Goal: Communication & Community: Share content

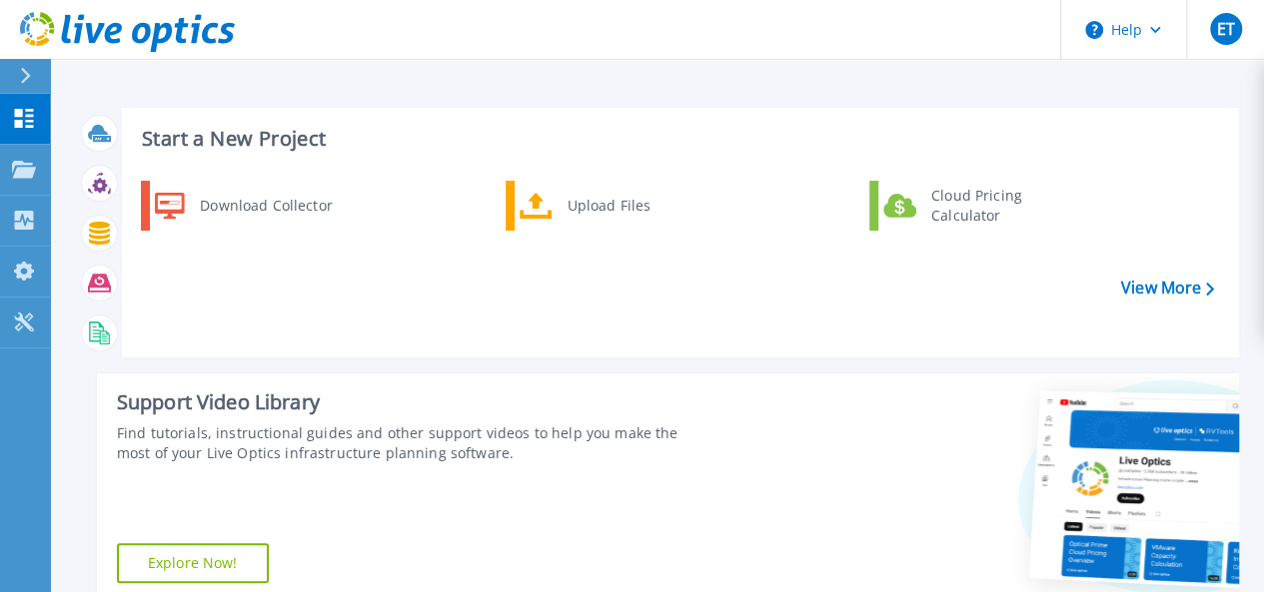
scroll to position [400, 0]
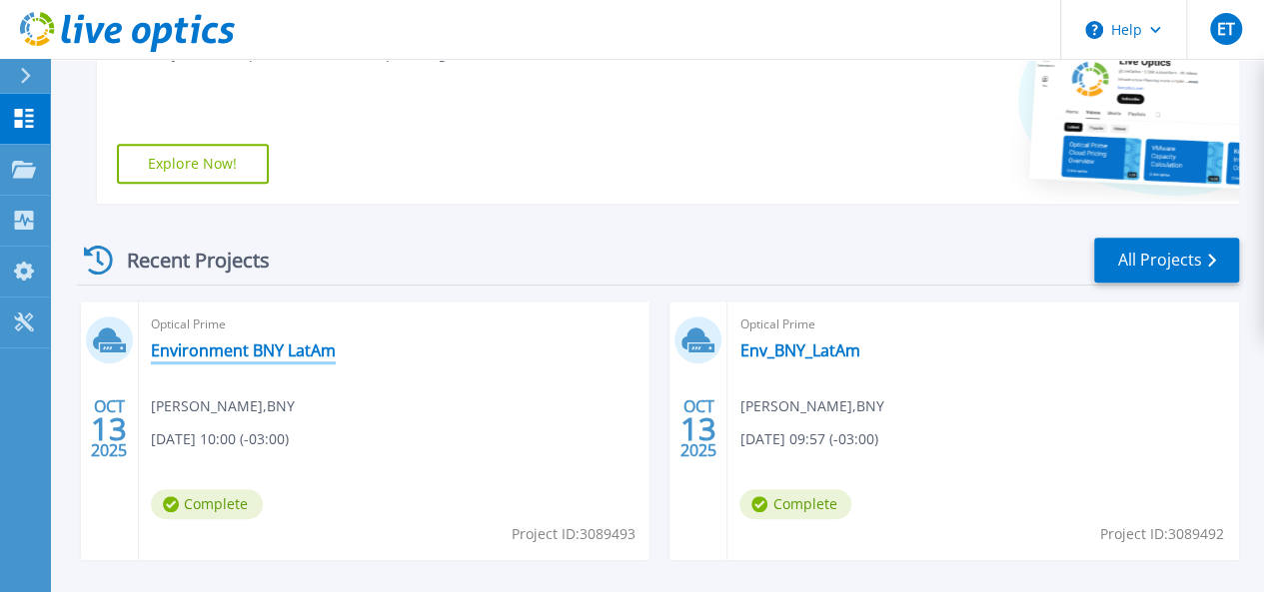
click at [213, 349] on link "Environment BNY LatAm" at bounding box center [243, 351] width 185 height 20
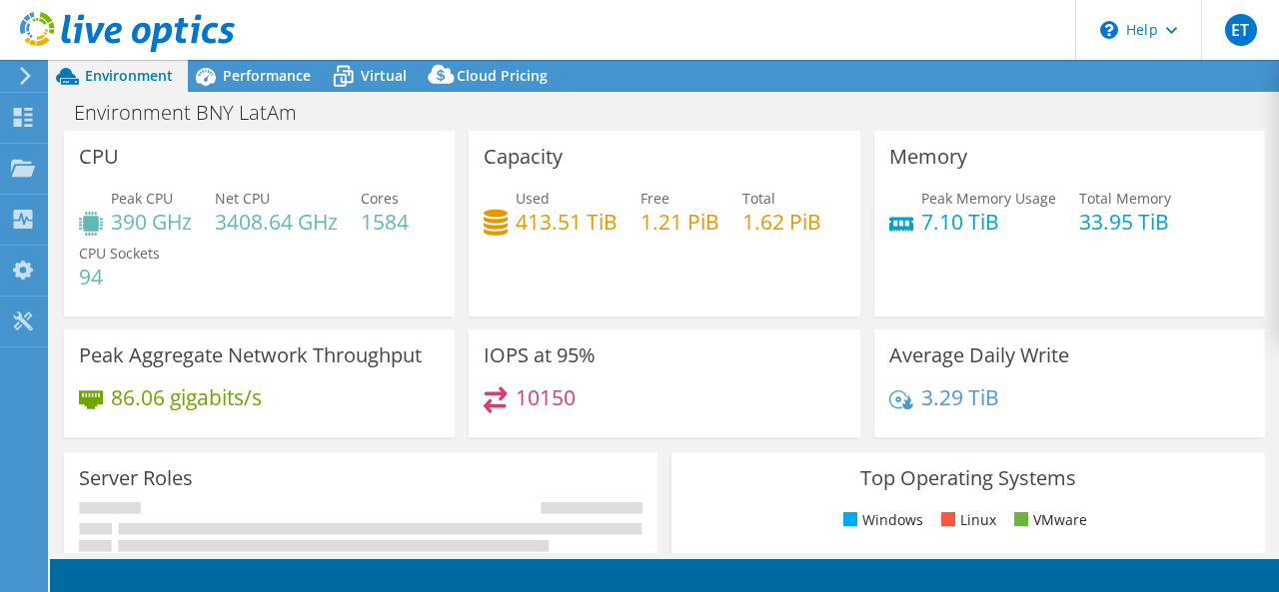
select select "SouthAmerica"
select select "USD"
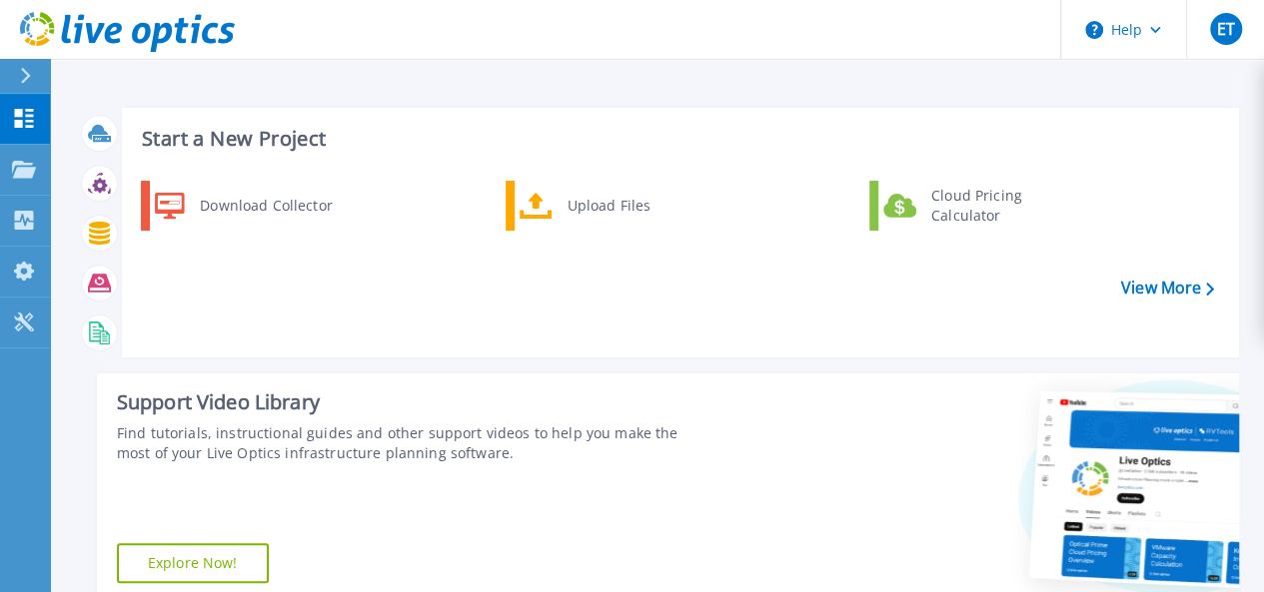
scroll to position [484, 0]
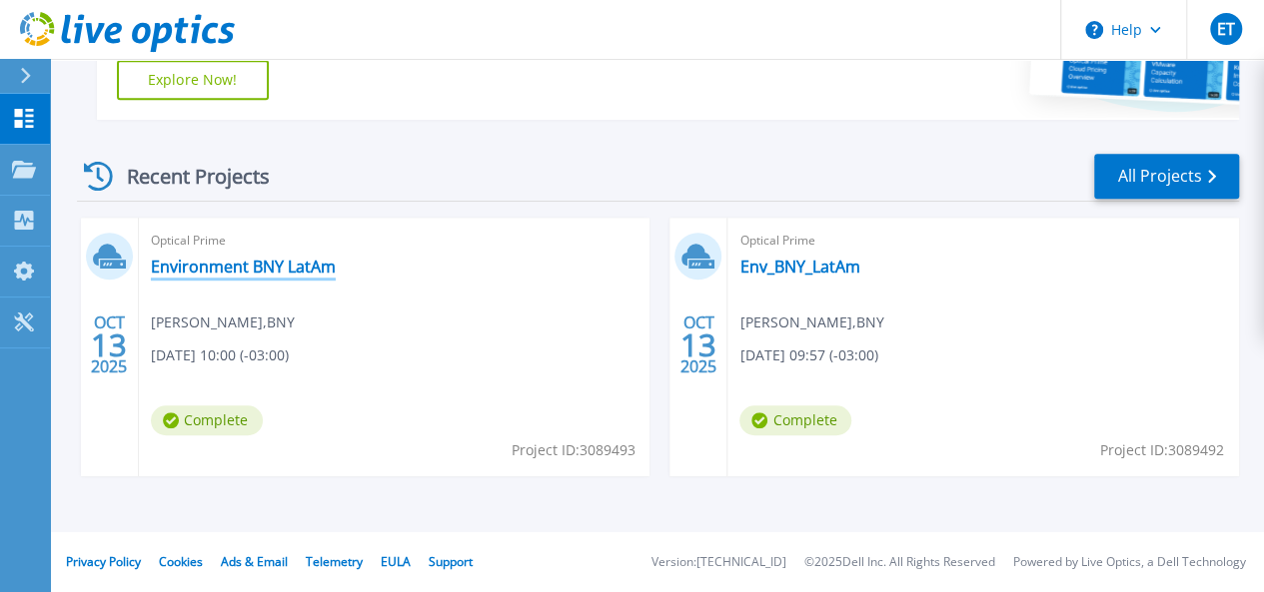
click at [204, 269] on link "Environment BNY LatAm" at bounding box center [243, 267] width 185 height 20
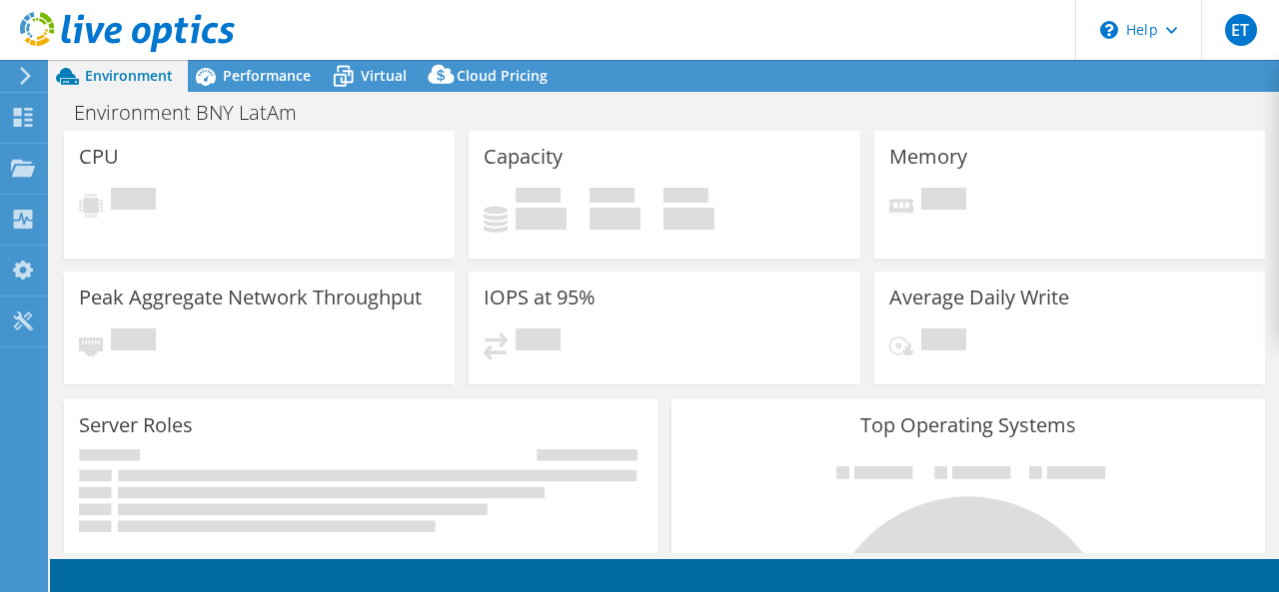
select select "SouthAmerica"
select select "USD"
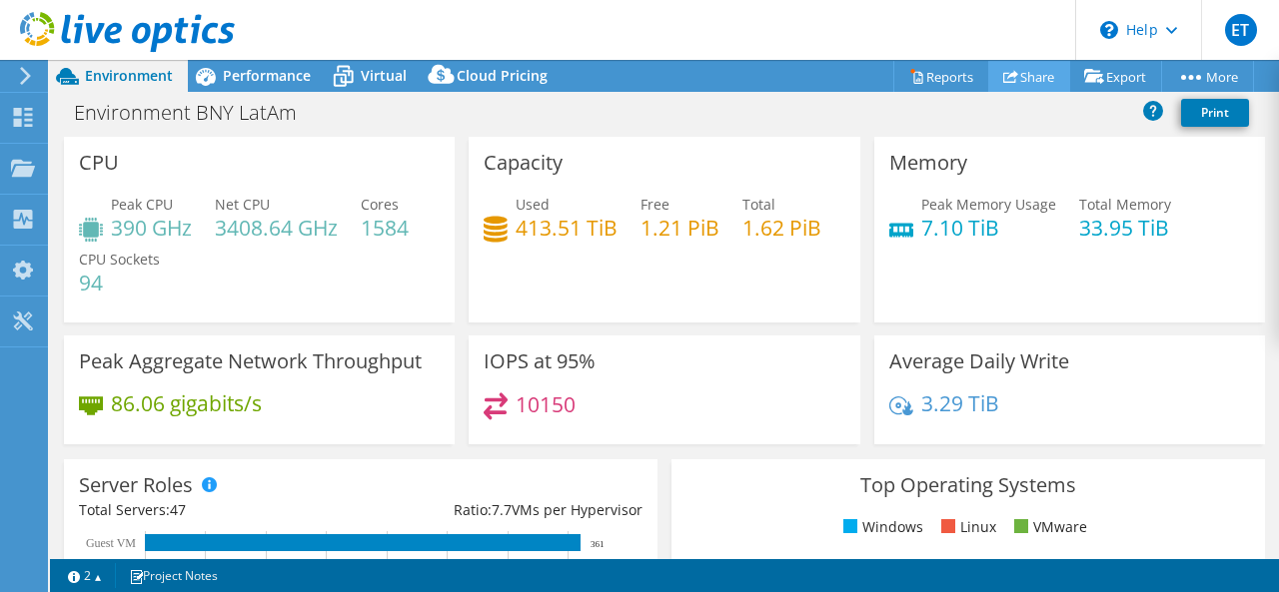
click at [1044, 79] on link "Share" at bounding box center [1029, 76] width 82 height 31
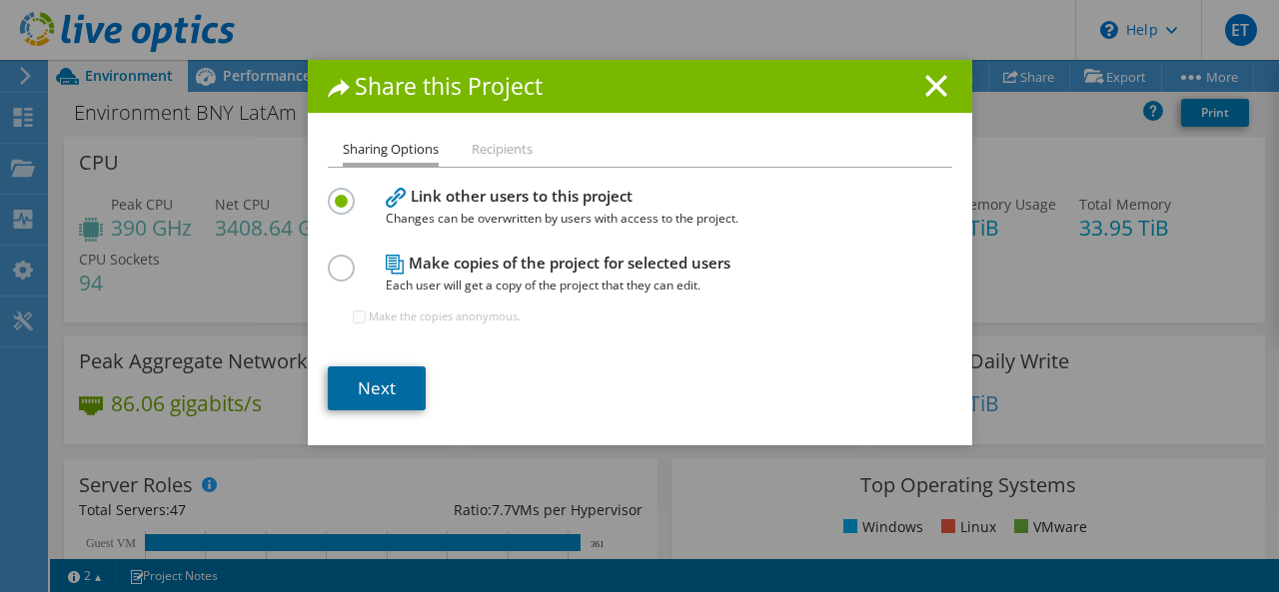
click at [359, 383] on link "Next" at bounding box center [377, 389] width 98 height 44
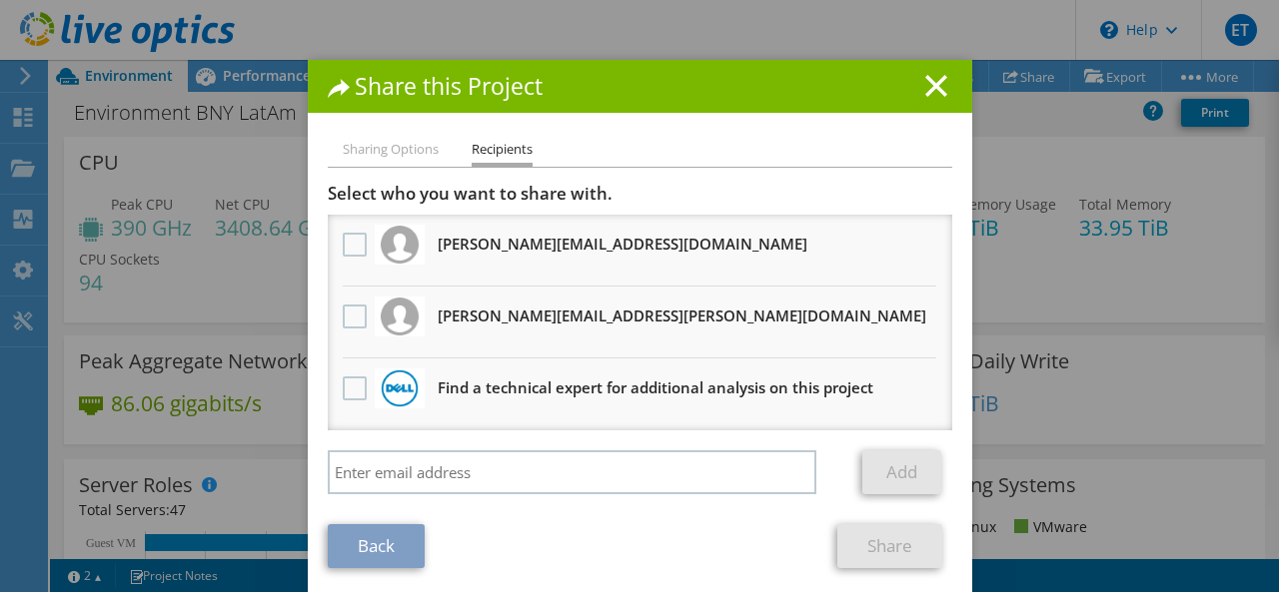
scroll to position [11, 0]
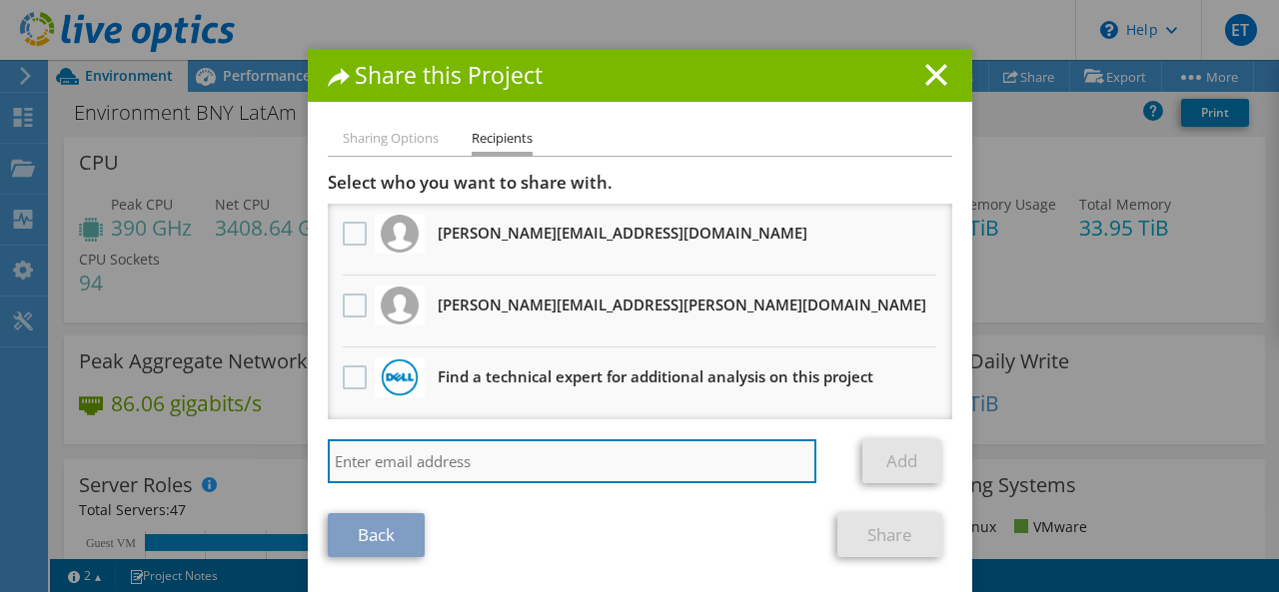
click at [402, 465] on input "search" at bounding box center [572, 462] width 489 height 44
paste input "[PERSON_NAME] <[PERSON_NAME][EMAIL_ADDRESS][DOMAIN_NAME]>"
drag, startPoint x: 541, startPoint y: 459, endPoint x: 560, endPoint y: 459, distance: 19.0
click at [560, 459] on input "[PERSON_NAME] <[PERSON_NAME][EMAIL_ADDRESS][DOMAIN_NAME]>" at bounding box center [572, 462] width 489 height 44
type input "[PERSON_NAME] <[PERSON_NAME][EMAIL_ADDRESS][DOMAIN_NAME]"
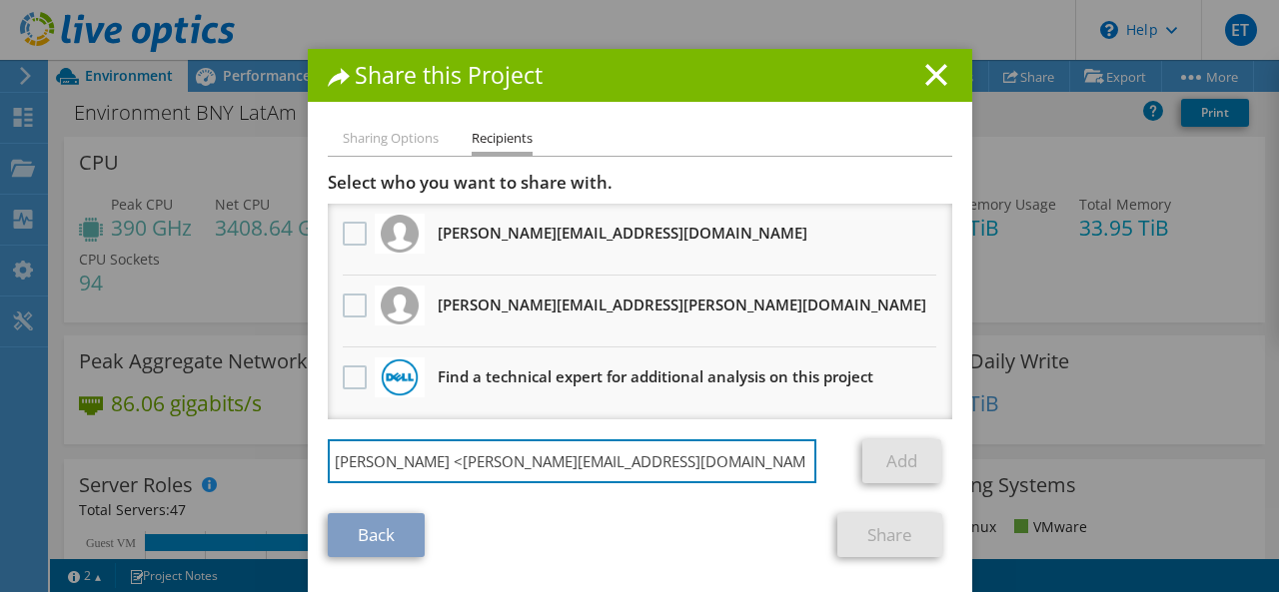
drag, startPoint x: 402, startPoint y: 460, endPoint x: 112, endPoint y: 433, distance: 291.0
click at [112, 433] on div "Share this Project Sharing Options Recipients Link other users to this project …" at bounding box center [639, 285] width 1279 height 473
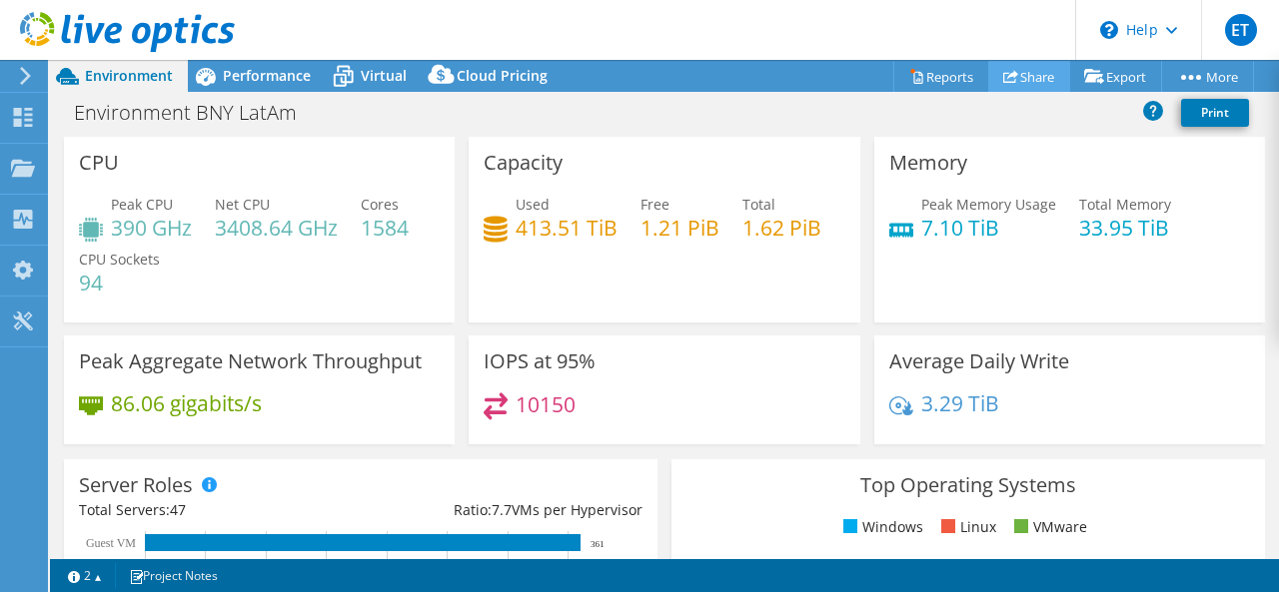
click at [1040, 71] on link "Share" at bounding box center [1029, 76] width 82 height 31
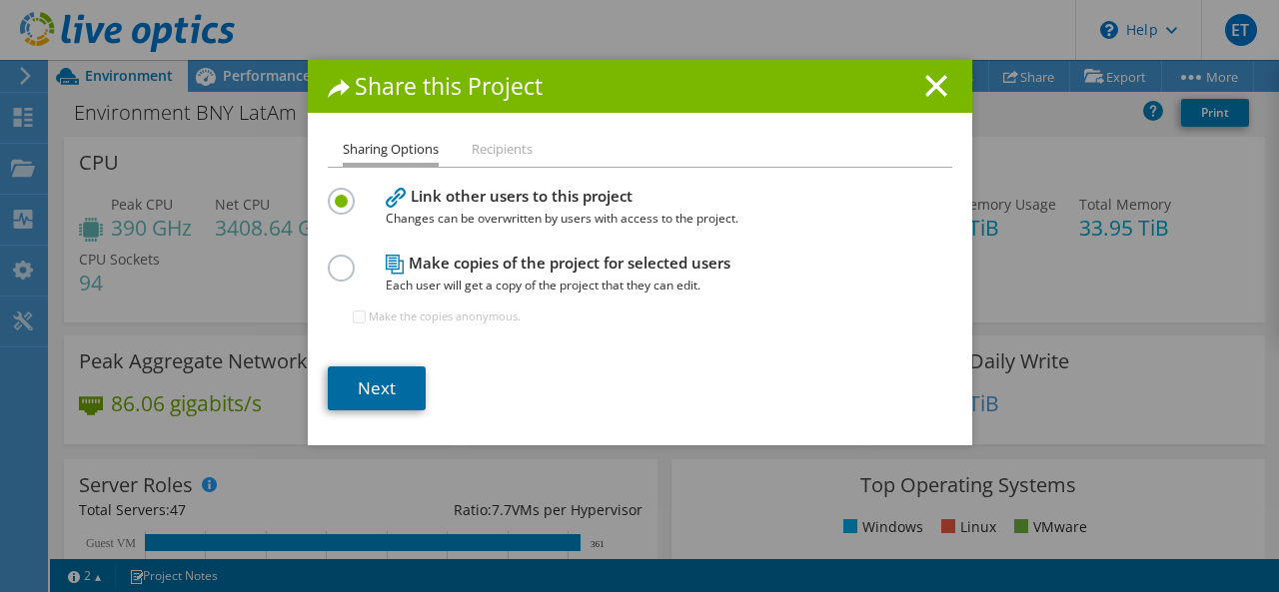
click at [351, 389] on link "Next" at bounding box center [377, 389] width 98 height 44
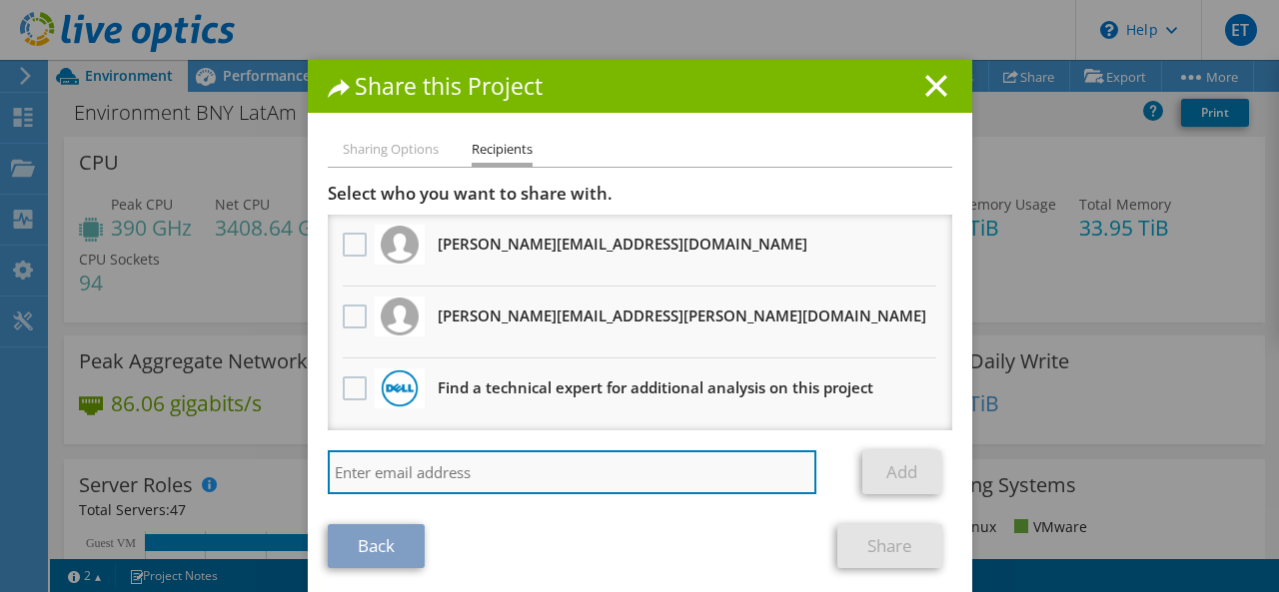
click at [404, 477] on input "search" at bounding box center [572, 473] width 489 height 44
paste input "[PERSON_NAME] <[PERSON_NAME][EMAIL_ADDRESS][DOMAIN_NAME]>"
drag, startPoint x: 404, startPoint y: 474, endPoint x: 327, endPoint y: 473, distance: 76.9
click at [328, 473] on input "[PERSON_NAME] <[PERSON_NAME][EMAIL_ADDRESS][DOMAIN_NAME]>" at bounding box center [572, 473] width 489 height 44
drag, startPoint x: 464, startPoint y: 471, endPoint x: 482, endPoint y: 471, distance: 18.0
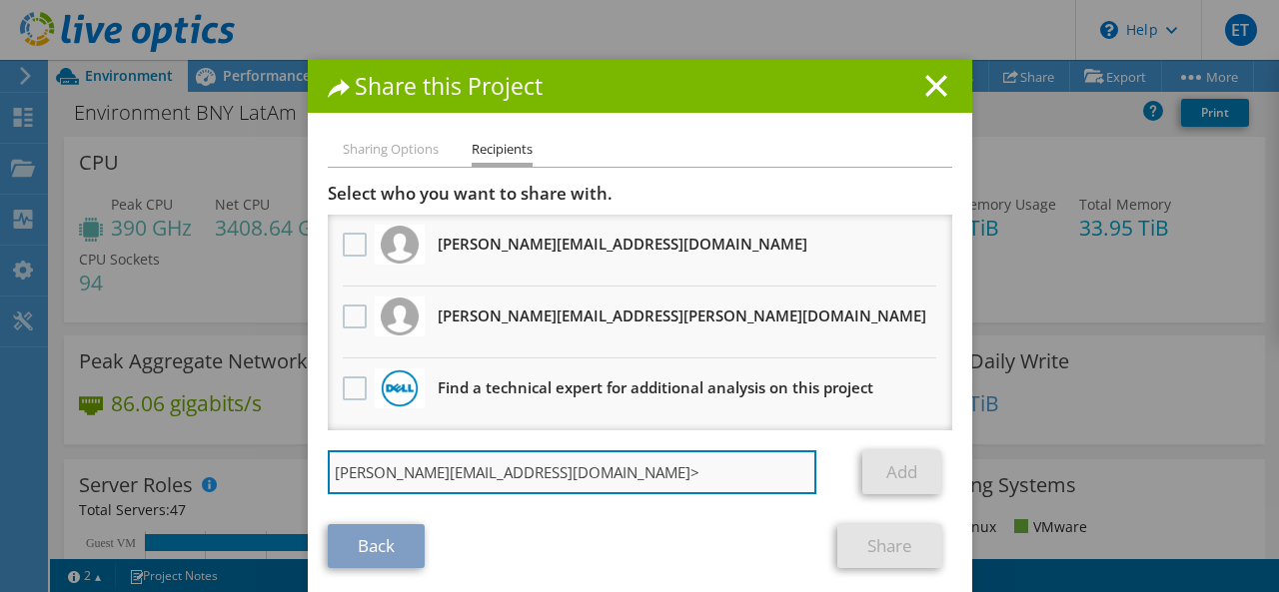
click at [482, 471] on input "[PERSON_NAME][EMAIL_ADDRESS][DOMAIN_NAME]>" at bounding box center [572, 473] width 489 height 44
type input "[PERSON_NAME][EMAIL_ADDRESS][DOMAIN_NAME]"
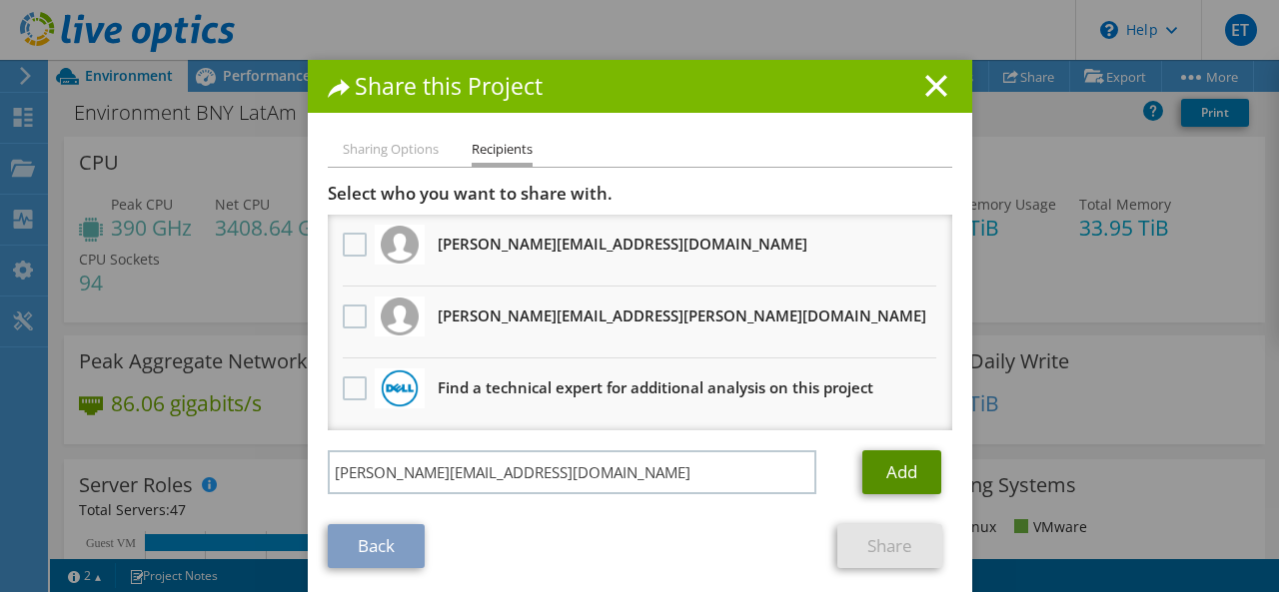
click at [891, 468] on link "Add" at bounding box center [901, 473] width 79 height 44
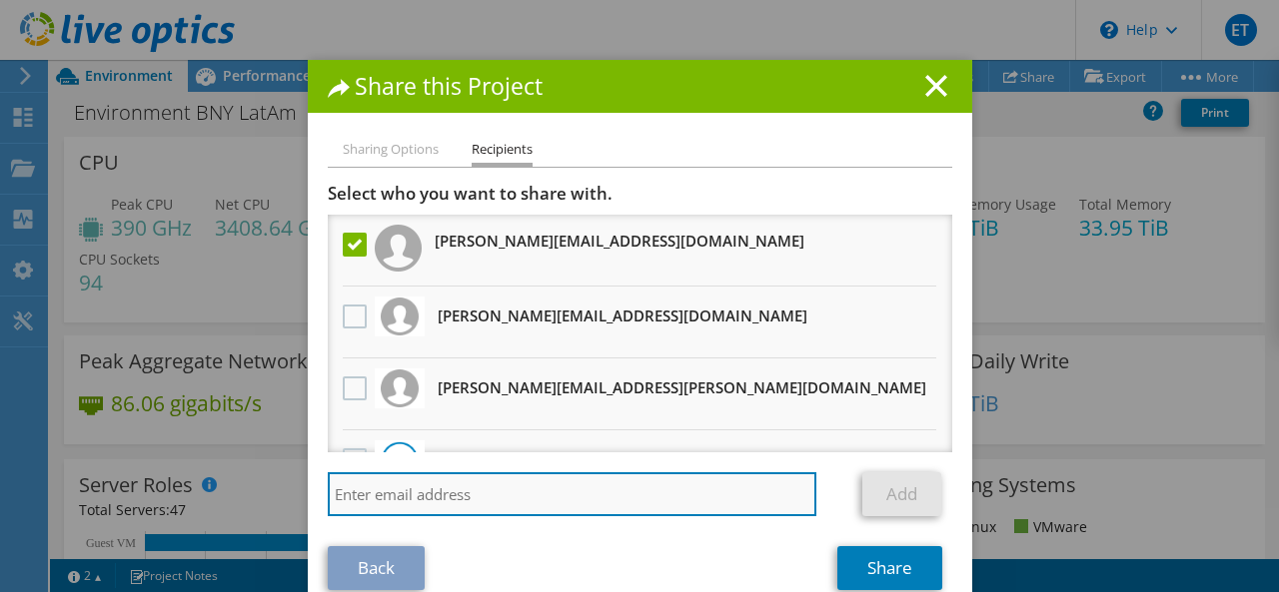
click at [444, 481] on input "search" at bounding box center [572, 495] width 489 height 44
paste input "[PERSON_NAME] <[EMAIL_ADDRESS][DOMAIN_NAME]>"
click at [428, 491] on input "[PERSON_NAME] <[EMAIL_ADDRESS][DOMAIN_NAME]>" at bounding box center [572, 495] width 489 height 44
click at [533, 497] on input "[EMAIL_ADDRESS][DOMAIN_NAME]>" at bounding box center [572, 495] width 489 height 44
type input "[EMAIL_ADDRESS][DOMAIN_NAME]"
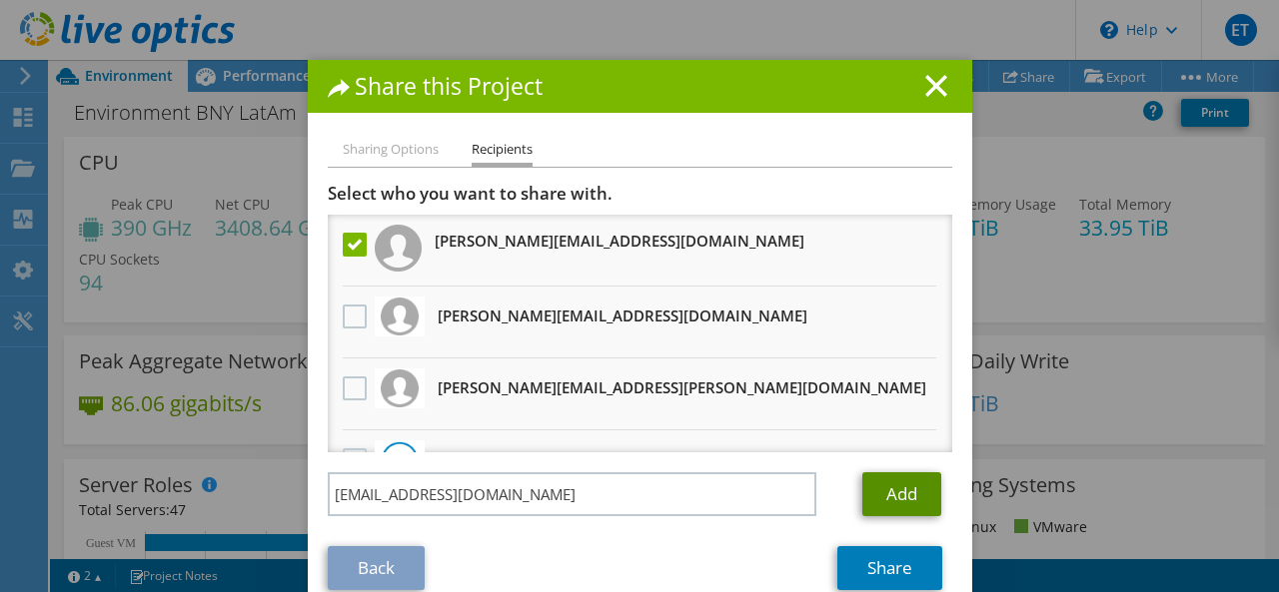
click at [906, 496] on link "Add" at bounding box center [901, 495] width 79 height 44
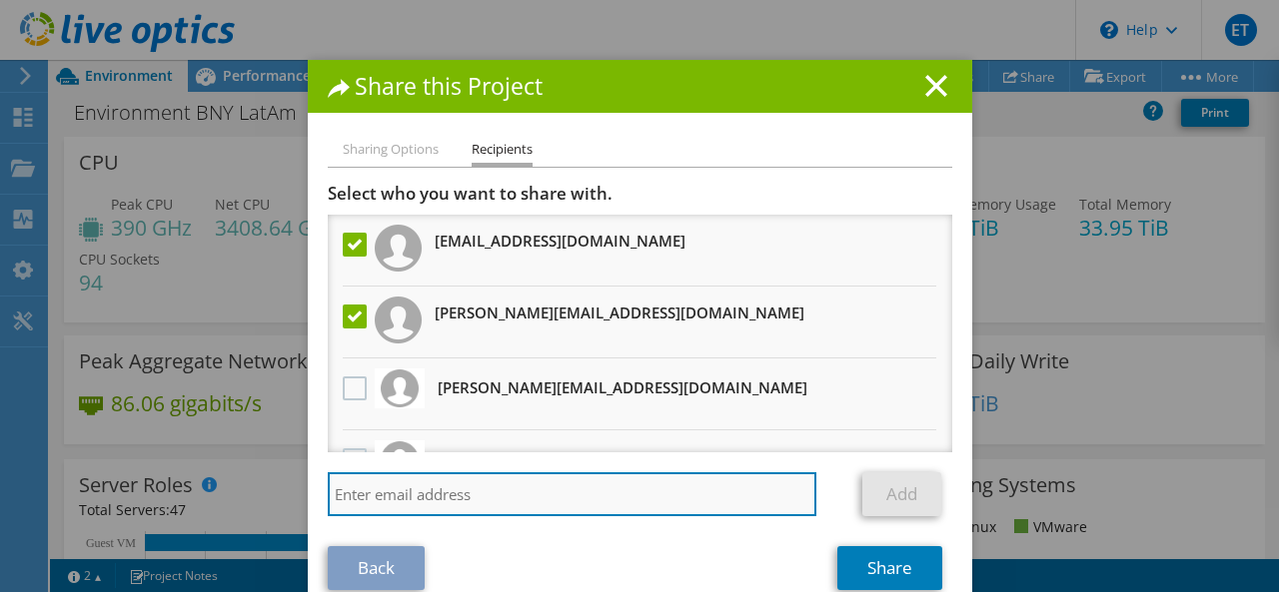
click at [464, 488] on input "search" at bounding box center [572, 495] width 489 height 44
paste input "[PERSON_NAME][EMAIL_ADDRESS][DOMAIN_NAME]"
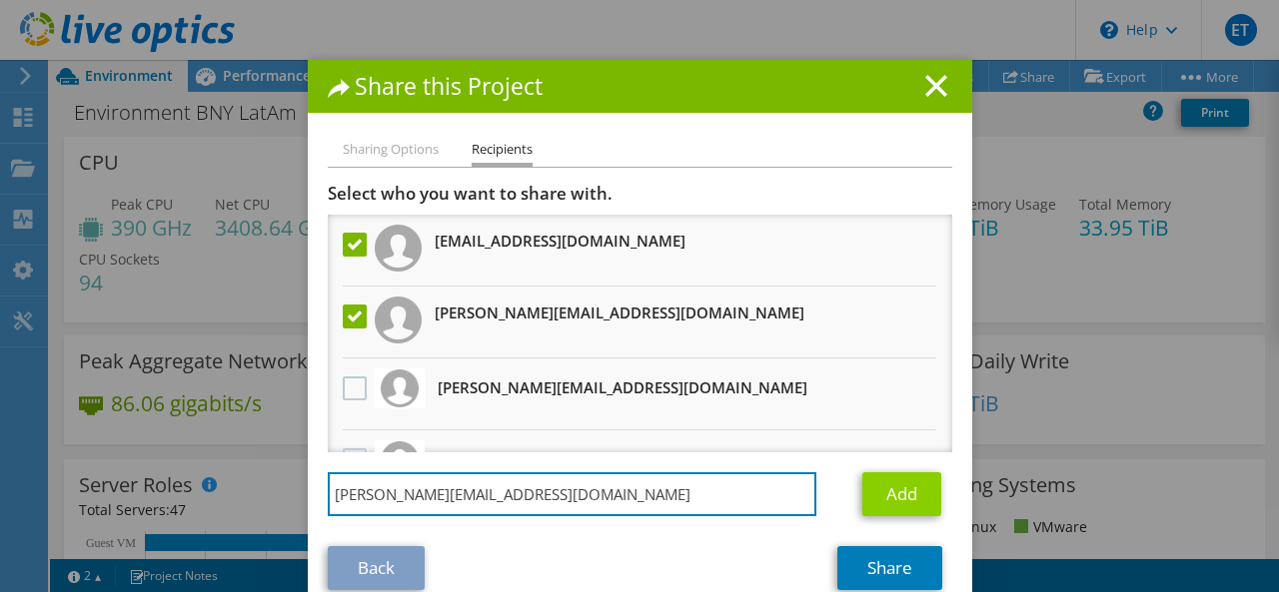
type input "[PERSON_NAME][EMAIL_ADDRESS][DOMAIN_NAME]"
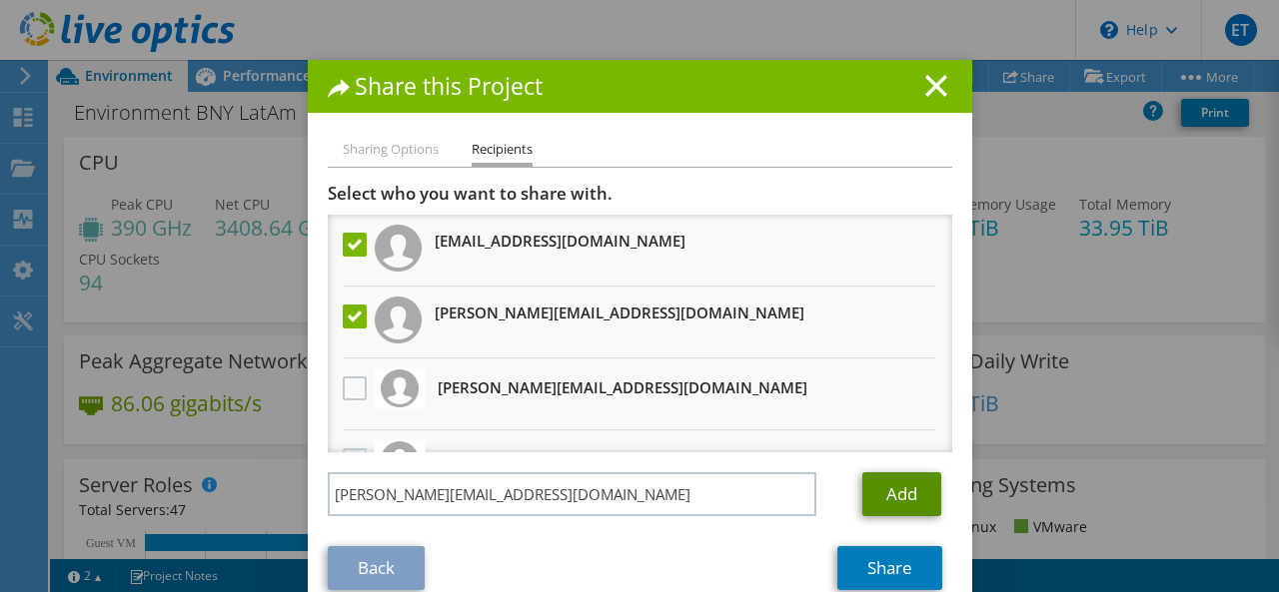
click at [884, 483] on link "Add" at bounding box center [901, 495] width 79 height 44
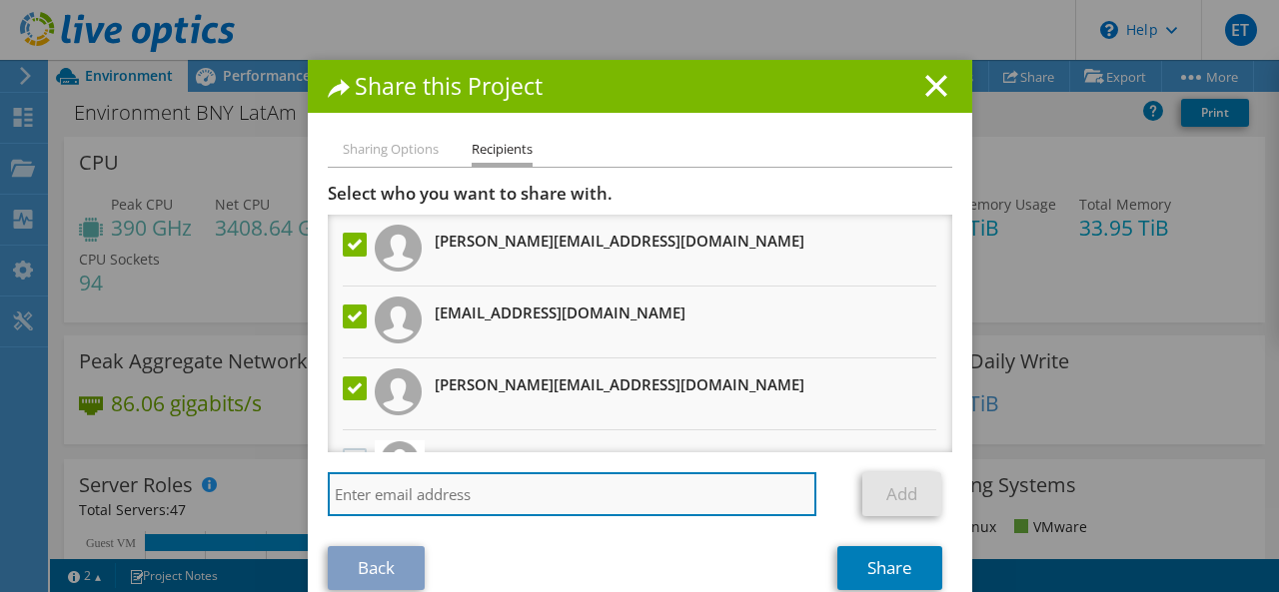
click at [451, 485] on input "search" at bounding box center [572, 495] width 489 height 44
paste input "[EMAIL_ADDRESS][DOMAIN_NAME]"
type input "[EMAIL_ADDRESS][DOMAIN_NAME]"
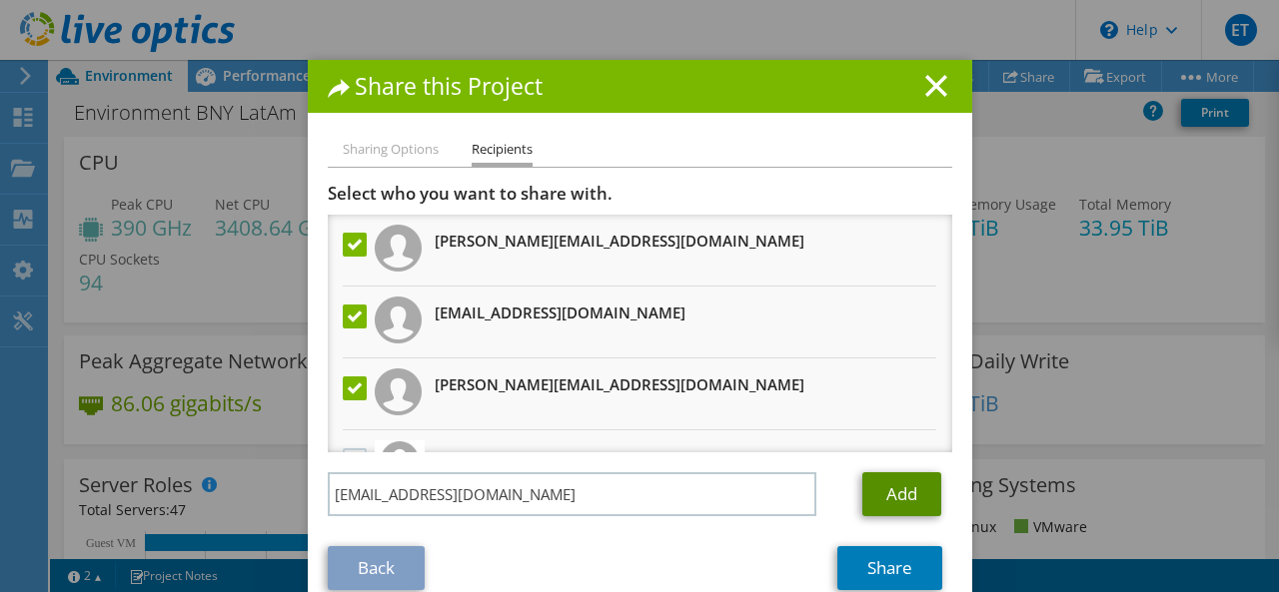
click at [876, 490] on link "Add" at bounding box center [901, 495] width 79 height 44
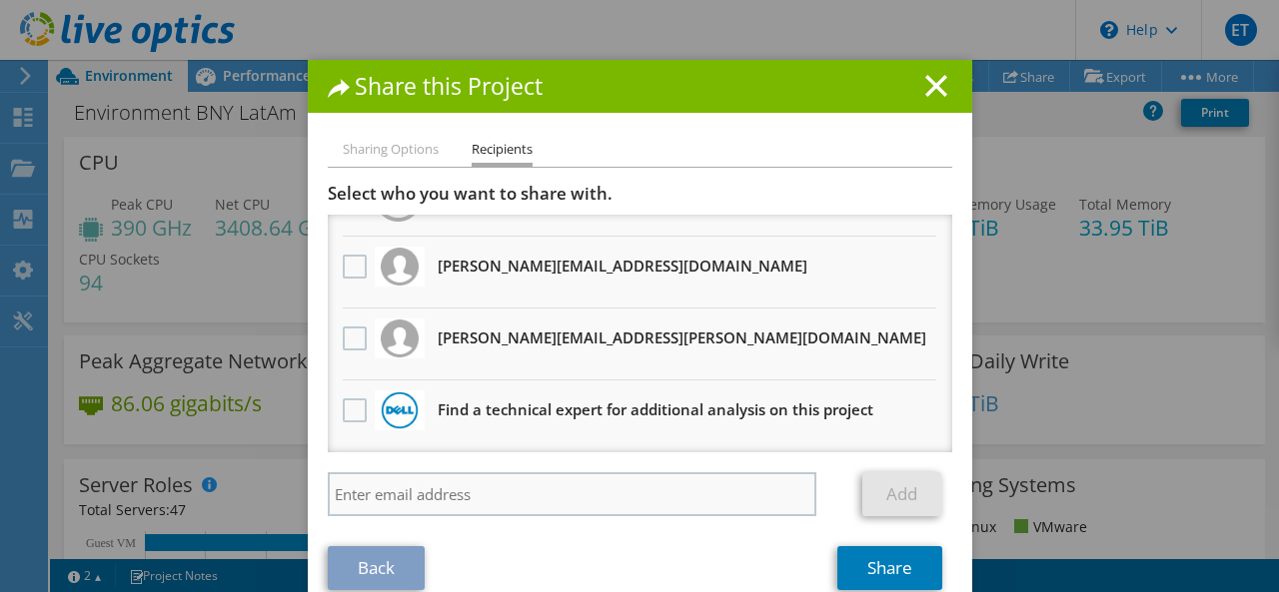
scroll to position [33, 0]
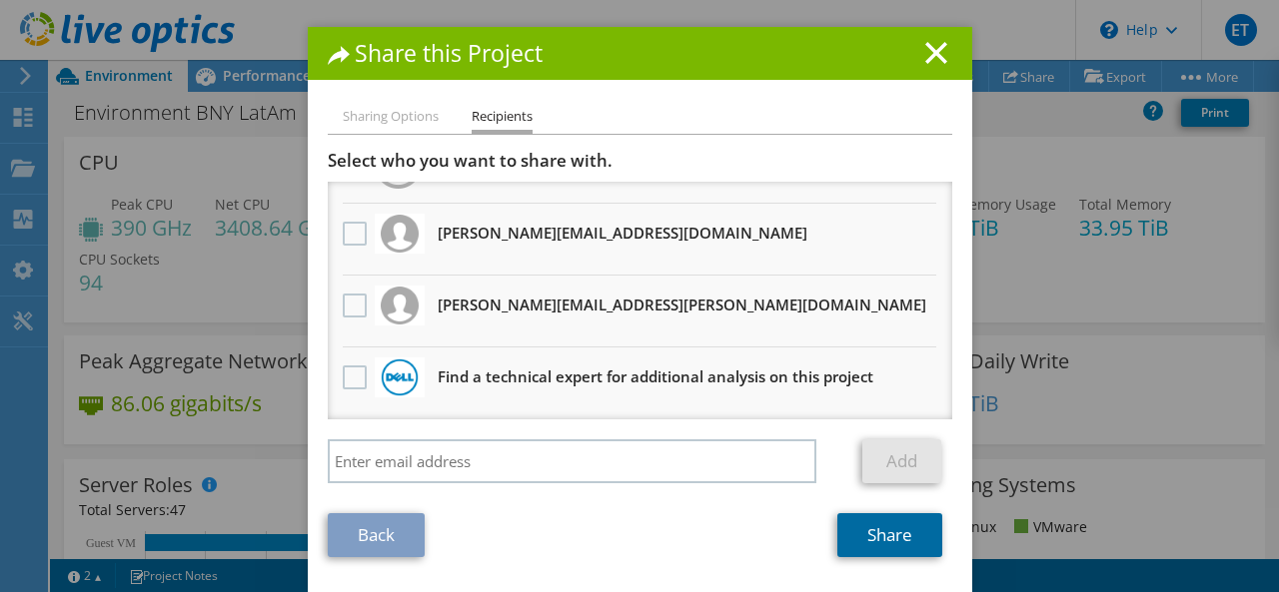
click at [867, 533] on link "Share" at bounding box center [889, 535] width 105 height 44
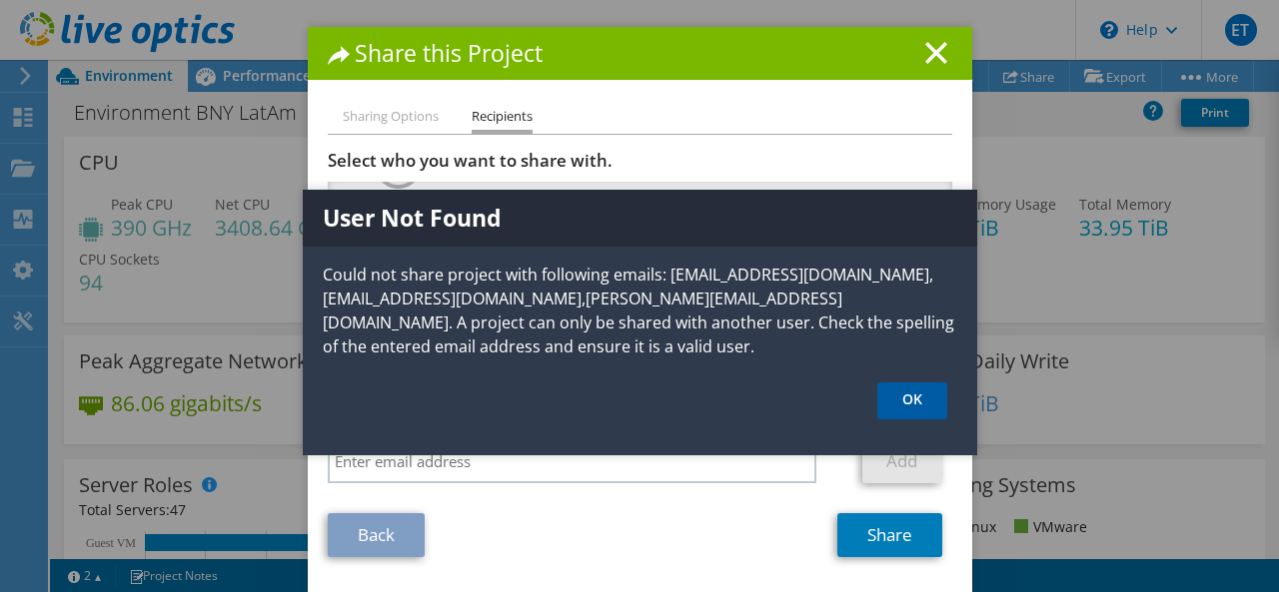
click at [909, 399] on link "OK" at bounding box center [912, 401] width 70 height 37
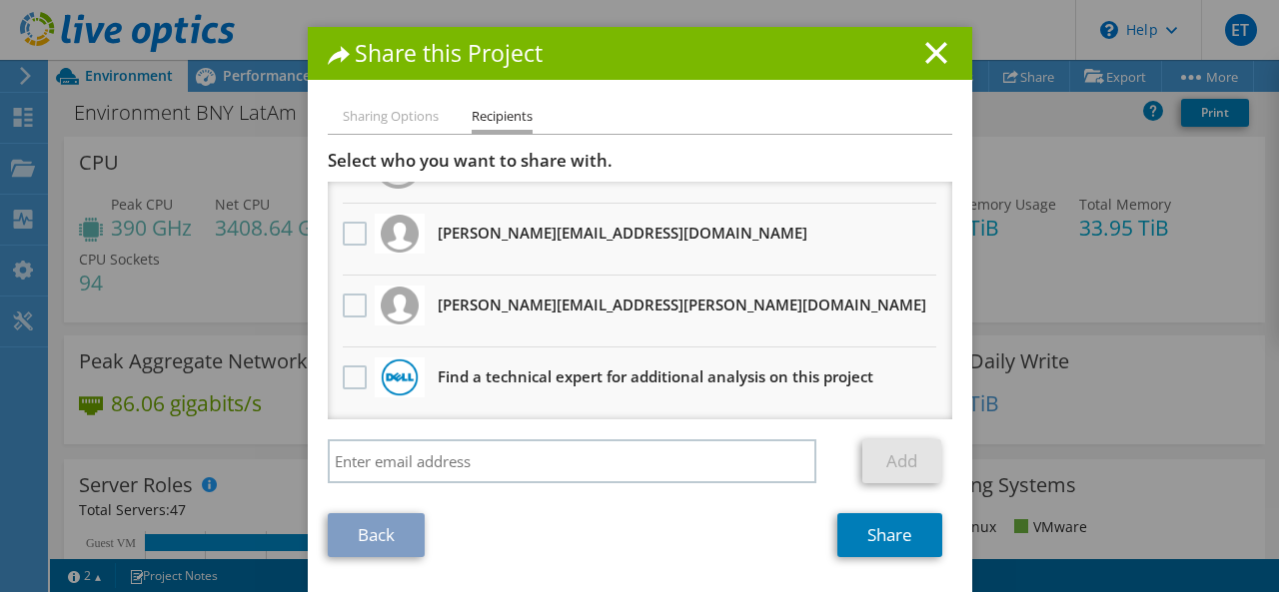
scroll to position [0, 0]
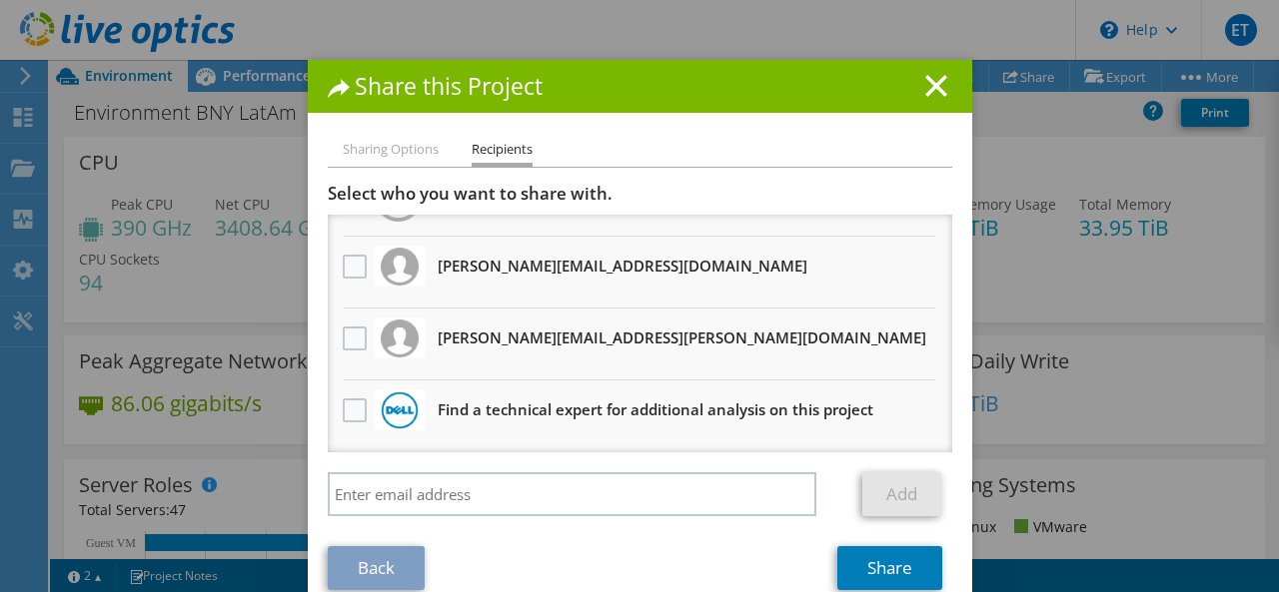
drag, startPoint x: 604, startPoint y: 39, endPoint x: 567, endPoint y: -9, distance: 60.5
click at [567, 0] on html "ET End User [PERSON_NAME] [EMAIL_ADDRESS][DOMAIN_NAME] BNY My Profile Log Out \…" at bounding box center [639, 296] width 1279 height 592
click at [386, 576] on link "Back" at bounding box center [376, 568] width 97 height 44
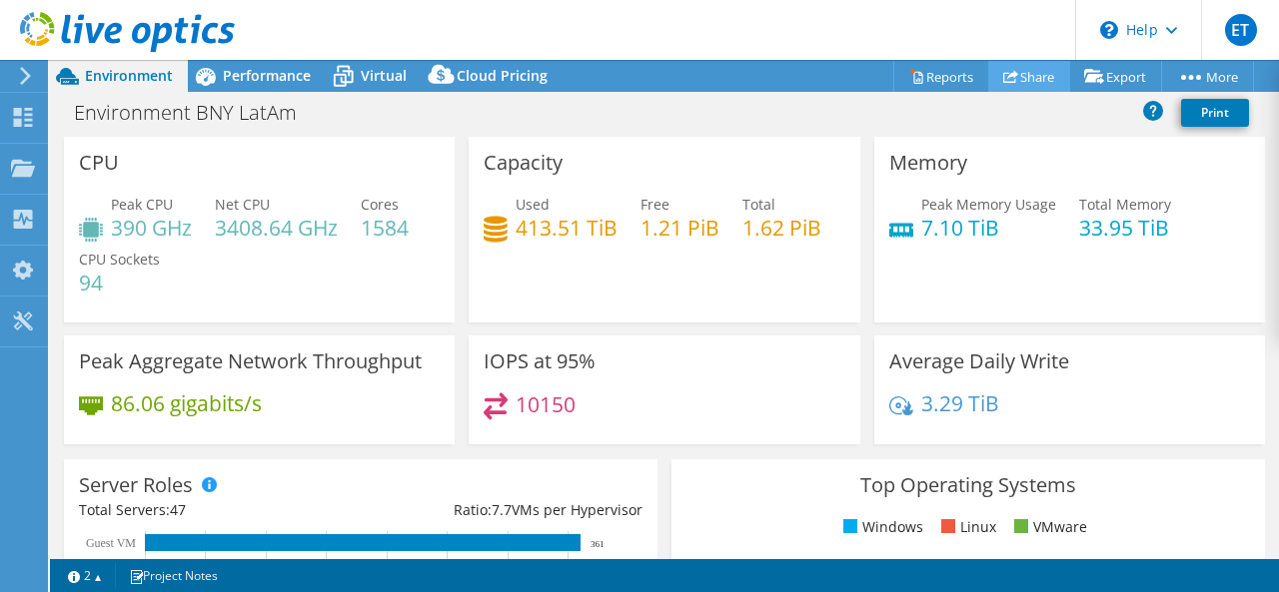
click at [1015, 83] on link "Share" at bounding box center [1029, 76] width 82 height 31
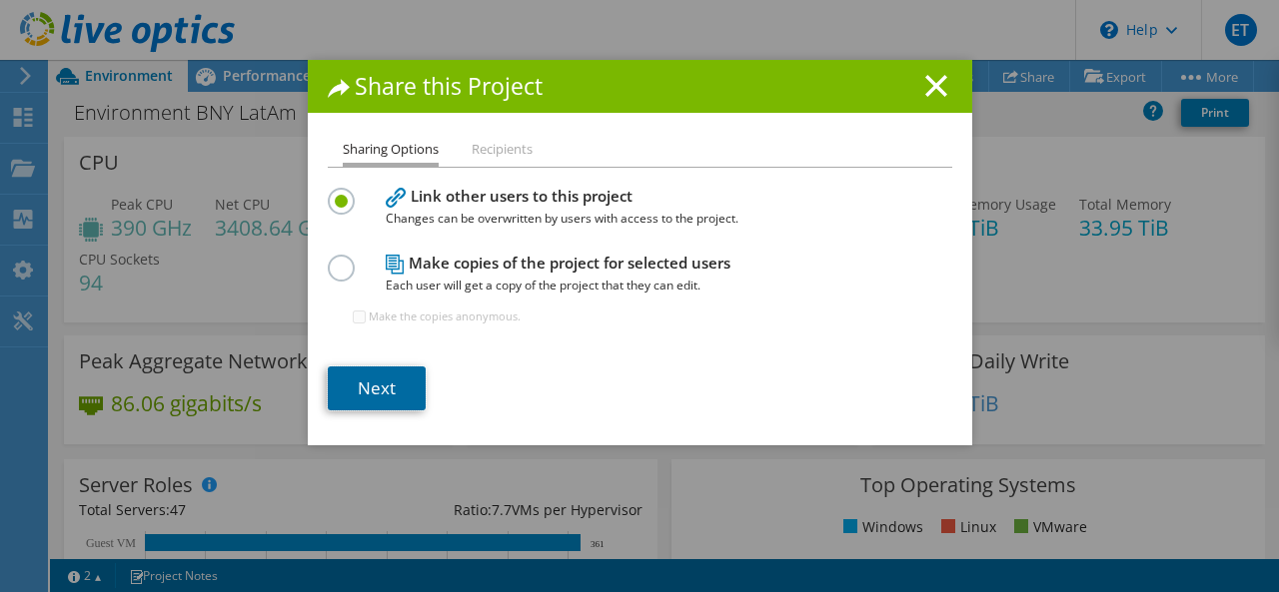
click at [358, 381] on link "Next" at bounding box center [377, 389] width 98 height 44
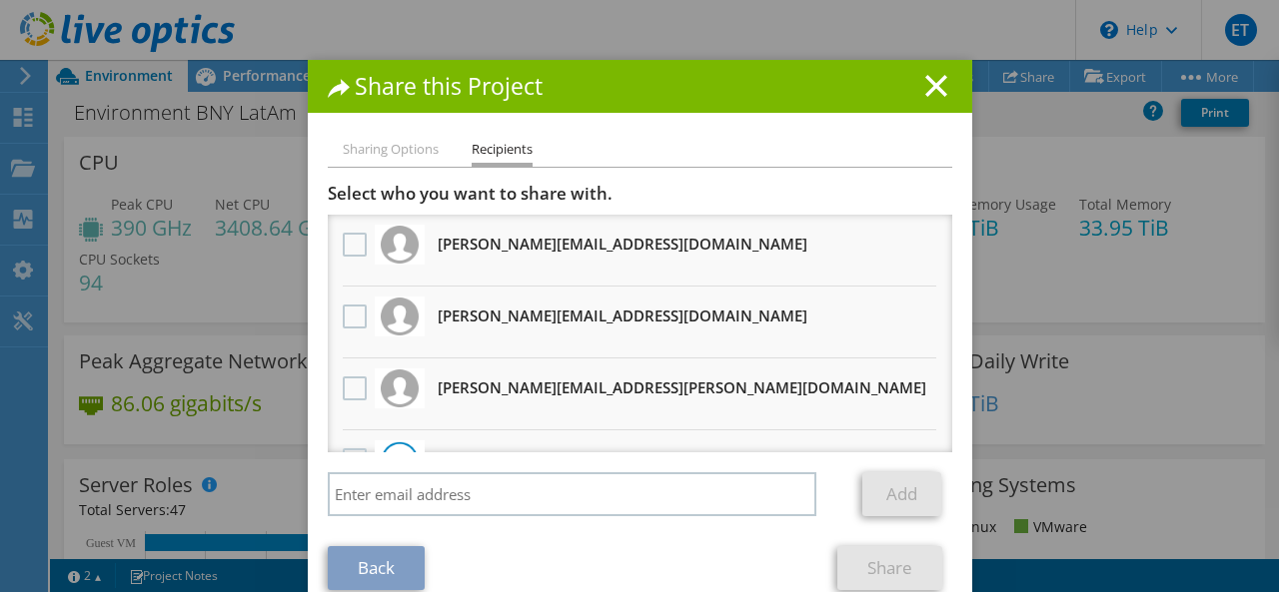
drag, startPoint x: 607, startPoint y: 313, endPoint x: 432, endPoint y: 312, distance: 175.8
click at [432, 312] on li "[PERSON_NAME][EMAIL_ADDRESS][DOMAIN_NAME] Will receive an anonymous copy" at bounding box center [640, 323] width 624 height 72
copy h3 "[PERSON_NAME][EMAIL_ADDRESS][DOMAIN_NAME]"
